Goal: Task Accomplishment & Management: Manage account settings

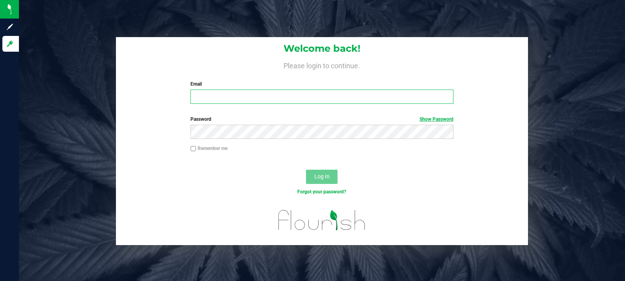
type input "[EMAIL_ADDRESS][DOMAIN_NAME]"
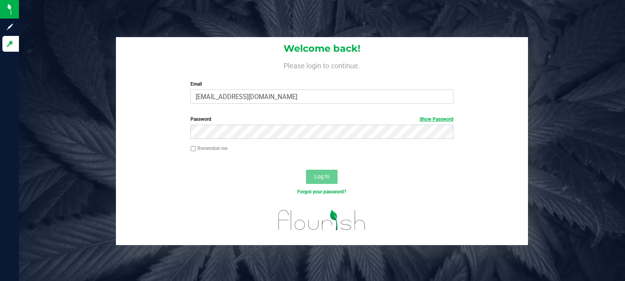
click at [439, 119] on link "Show Password" at bounding box center [437, 119] width 34 height 6
click at [321, 175] on span "Log In" at bounding box center [321, 176] width 15 height 6
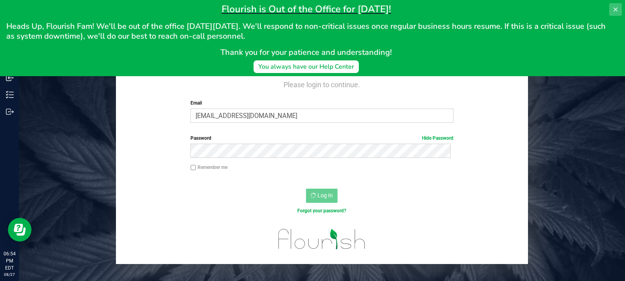
click at [617, 7] on icon at bounding box center [615, 9] width 6 height 6
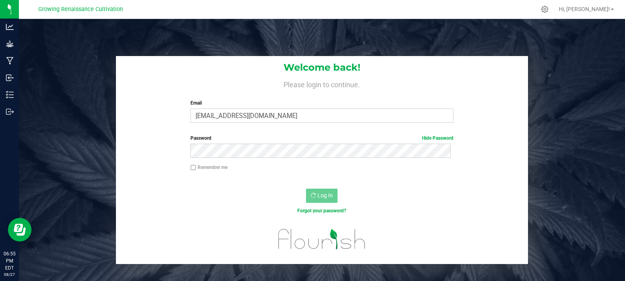
drag, startPoint x: 193, startPoint y: 166, endPoint x: 177, endPoint y: 194, distance: 32.5
click at [192, 166] on input "Remember me" at bounding box center [193, 168] width 6 height 6
checkbox input "true"
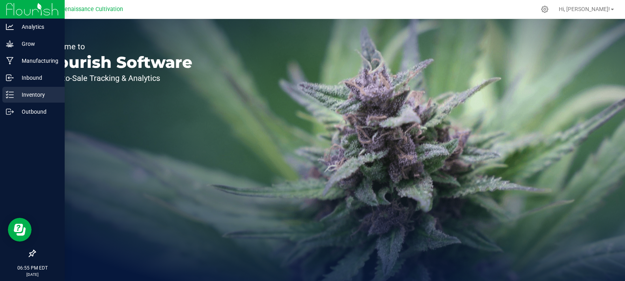
click at [47, 98] on p "Inventory" at bounding box center [37, 94] width 47 height 9
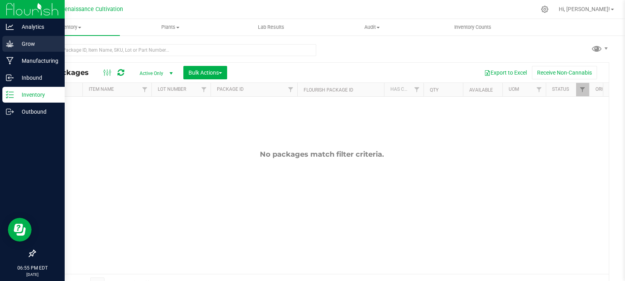
click at [10, 45] on icon at bounding box center [10, 44] width 8 height 8
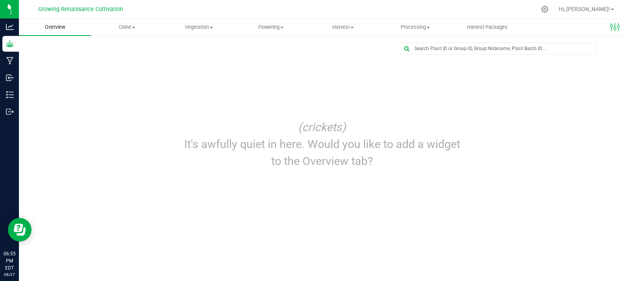
click at [55, 26] on span "Overview" at bounding box center [54, 27] width 41 height 7
click at [123, 28] on span "Clone" at bounding box center [126, 27] width 71 height 7
click at [209, 28] on span "Vegetation" at bounding box center [198, 27] width 71 height 7
click at [190, 49] on span "Veg groups" at bounding box center [188, 47] width 50 height 7
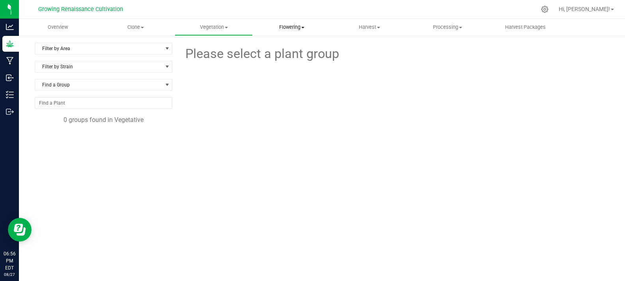
click at [282, 27] on span "Flowering" at bounding box center [291, 27] width 77 height 7
click at [265, 59] on span "Flowering groups" at bounding box center [285, 57] width 65 height 7
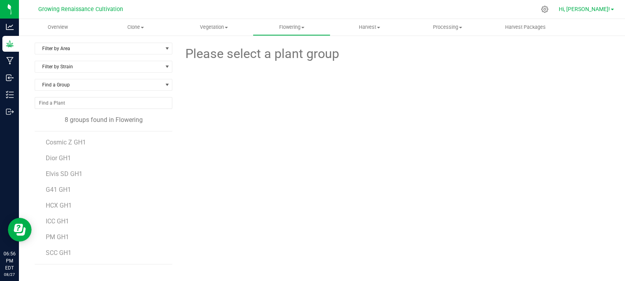
click at [614, 11] on link "Hi, [PERSON_NAME]!" at bounding box center [587, 9] width 62 height 8
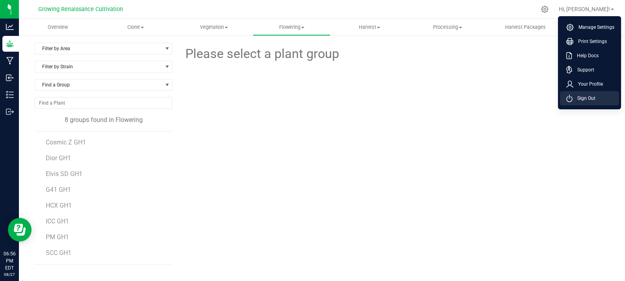
click at [577, 99] on span "Sign Out" at bounding box center [584, 98] width 23 height 8
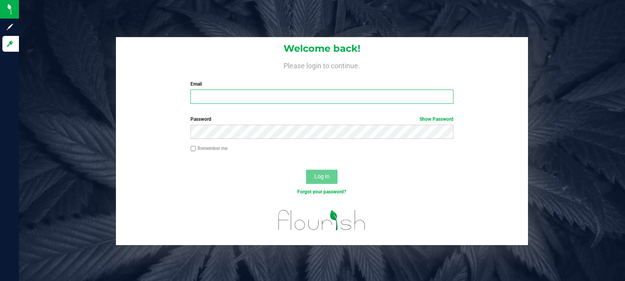
type input "[EMAIL_ADDRESS][DOMAIN_NAME]"
